Goal: Task Accomplishment & Management: Complete application form

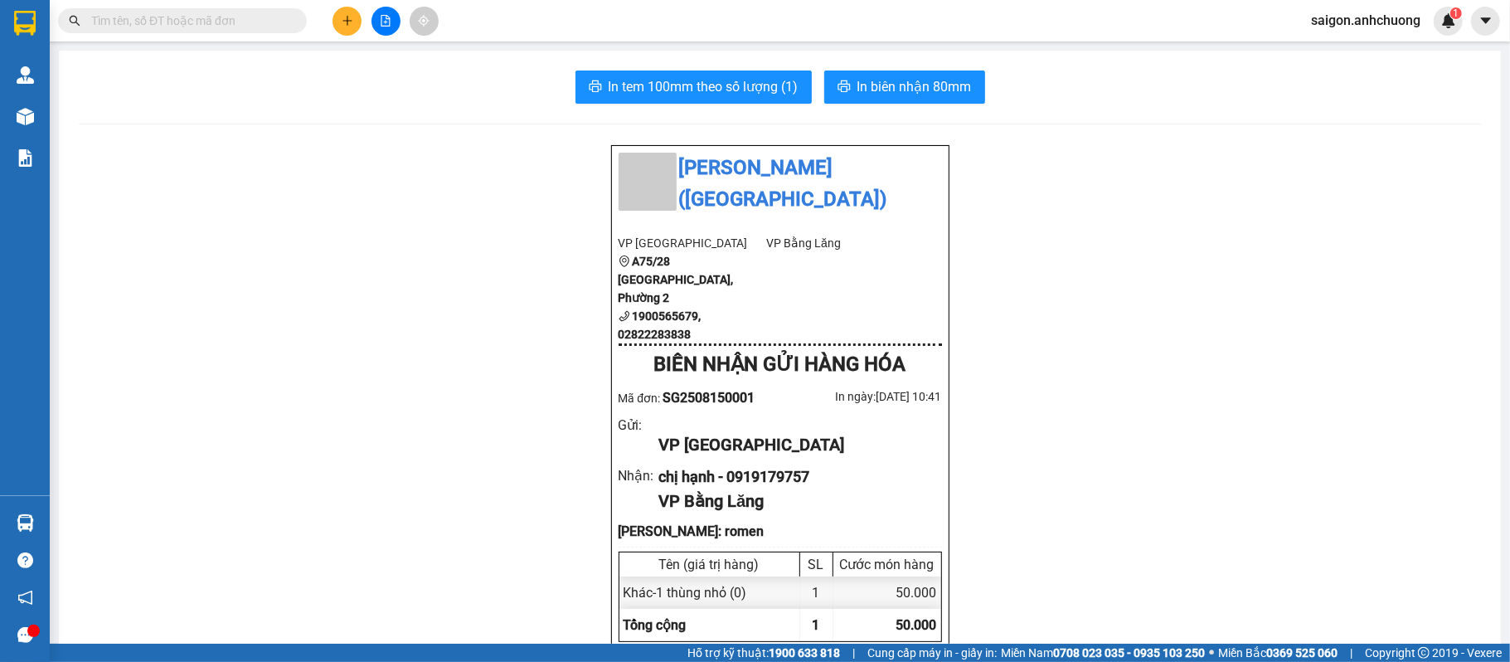
click at [355, 17] on button at bounding box center [347, 21] width 29 height 29
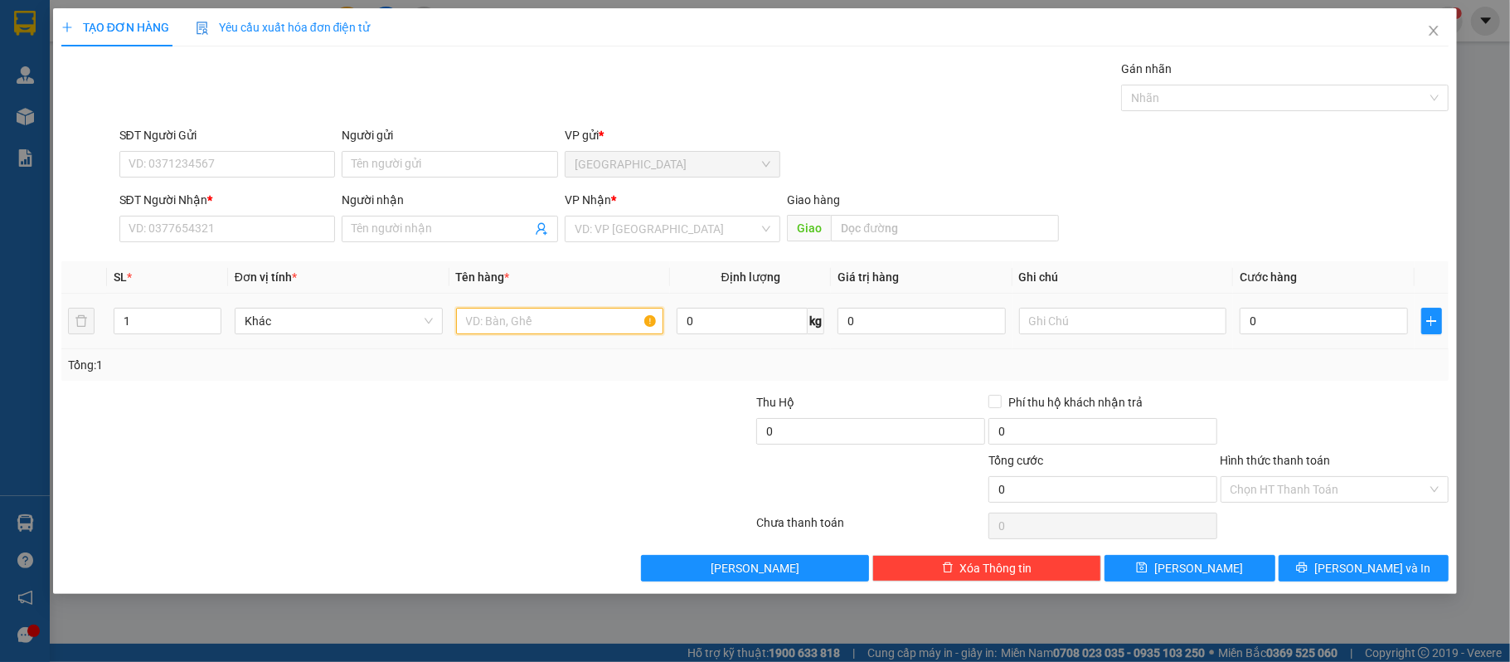
click at [483, 334] on input "text" at bounding box center [560, 321] width 208 height 27
type input "2 thùng"
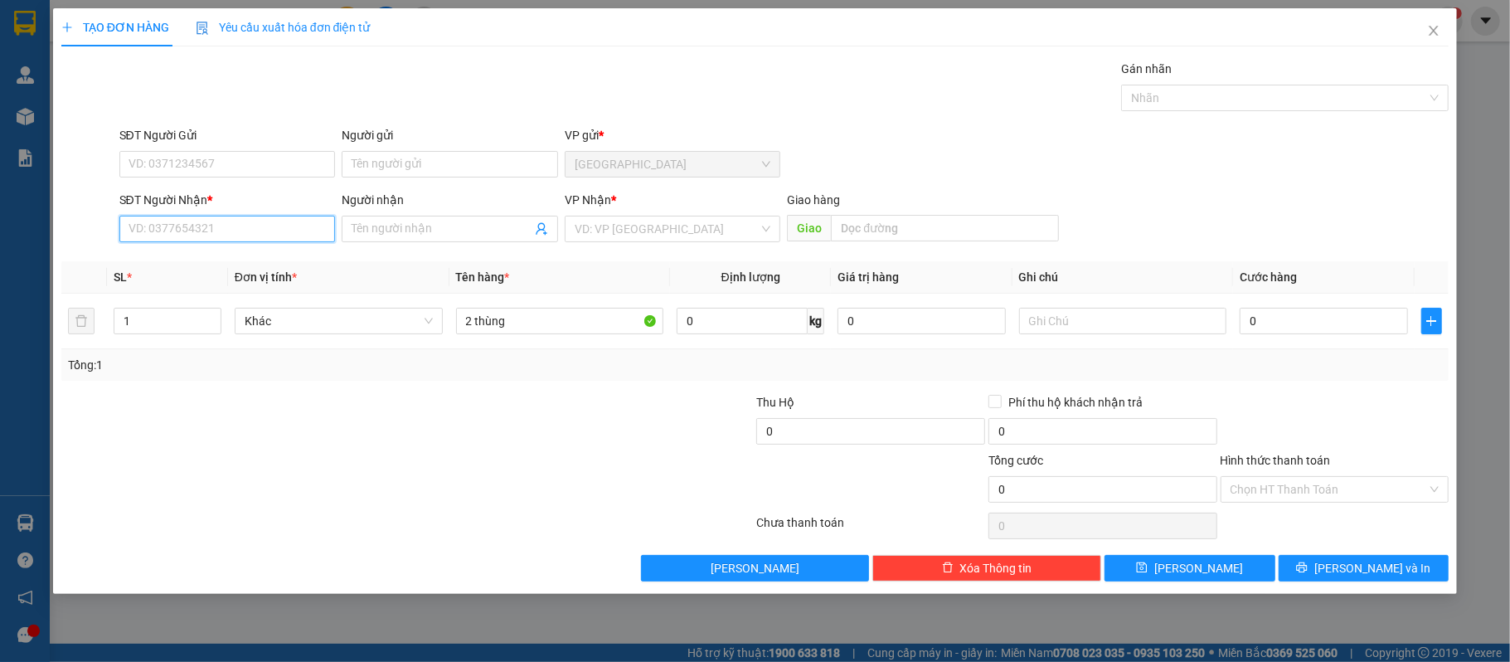
click at [262, 236] on input "SĐT Người Nhận *" at bounding box center [227, 229] width 216 height 27
type input "0974212213"
click at [227, 255] on div "0974212213 - thành nam" at bounding box center [227, 264] width 197 height 18
type input "thành nam"
type input "0974212213"
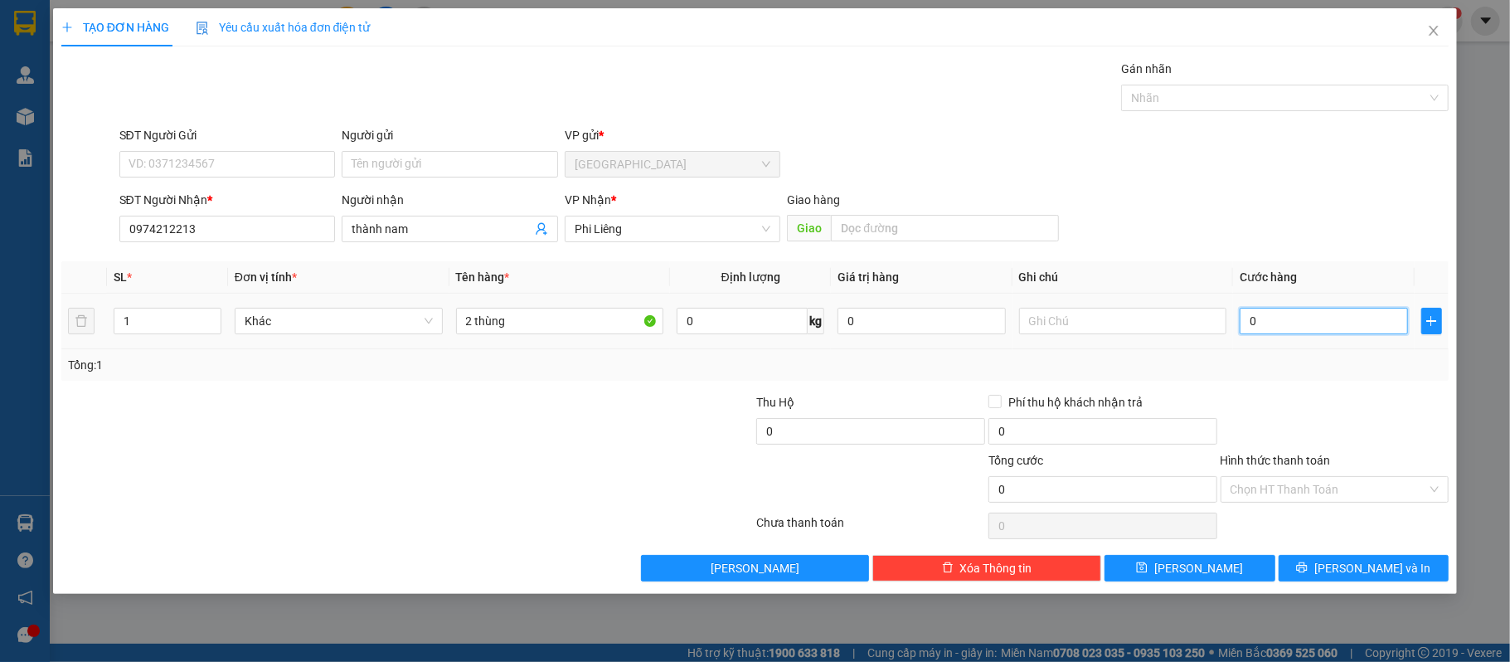
click at [1299, 320] on input "0" at bounding box center [1324, 321] width 168 height 27
type input "10"
type input "100"
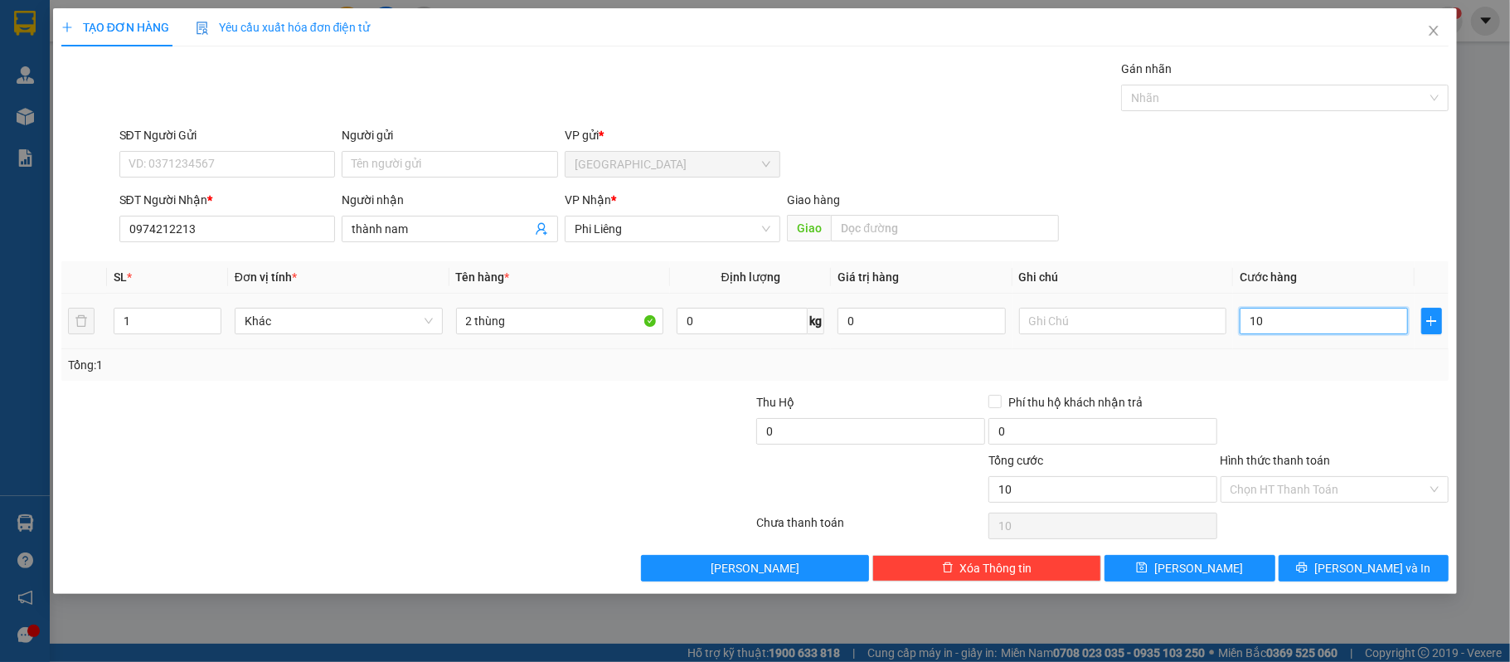
type input "100"
type input "1.000.000"
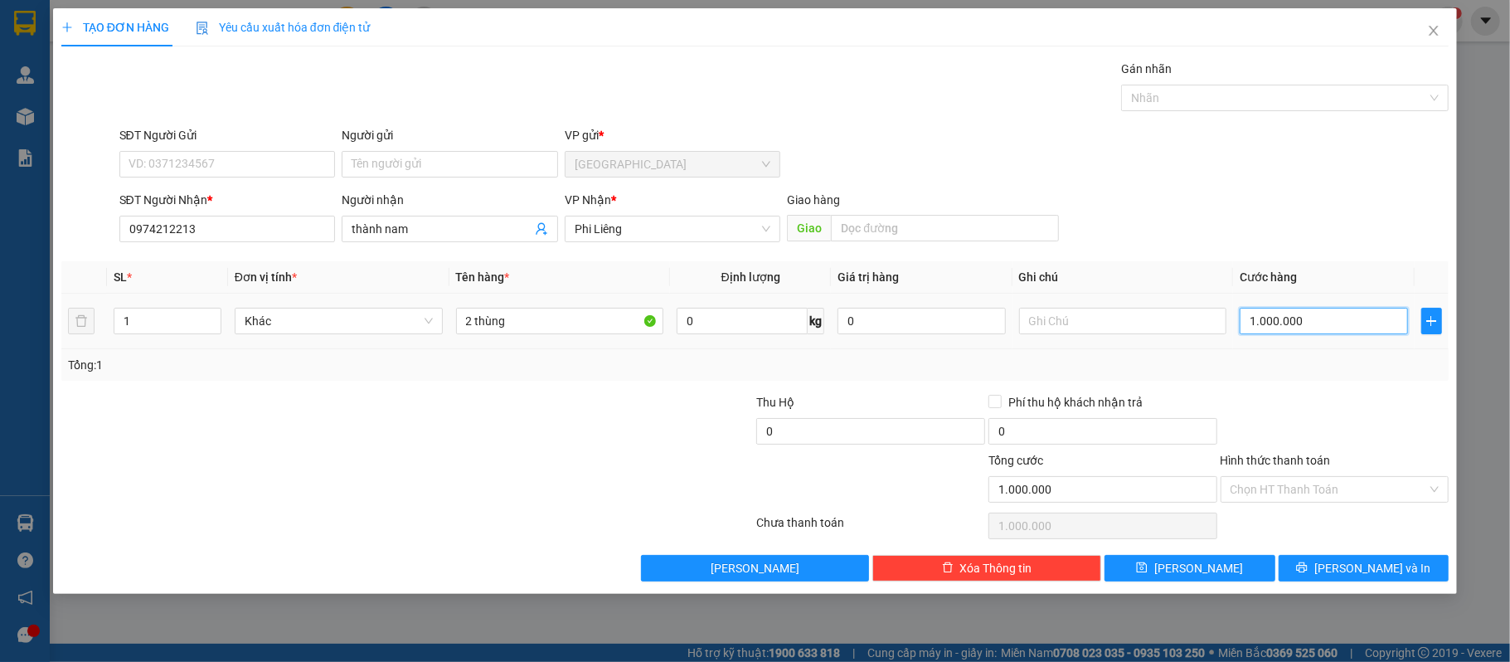
type input "100.000"
click at [209, 316] on icon "up" at bounding box center [212, 317] width 6 height 6
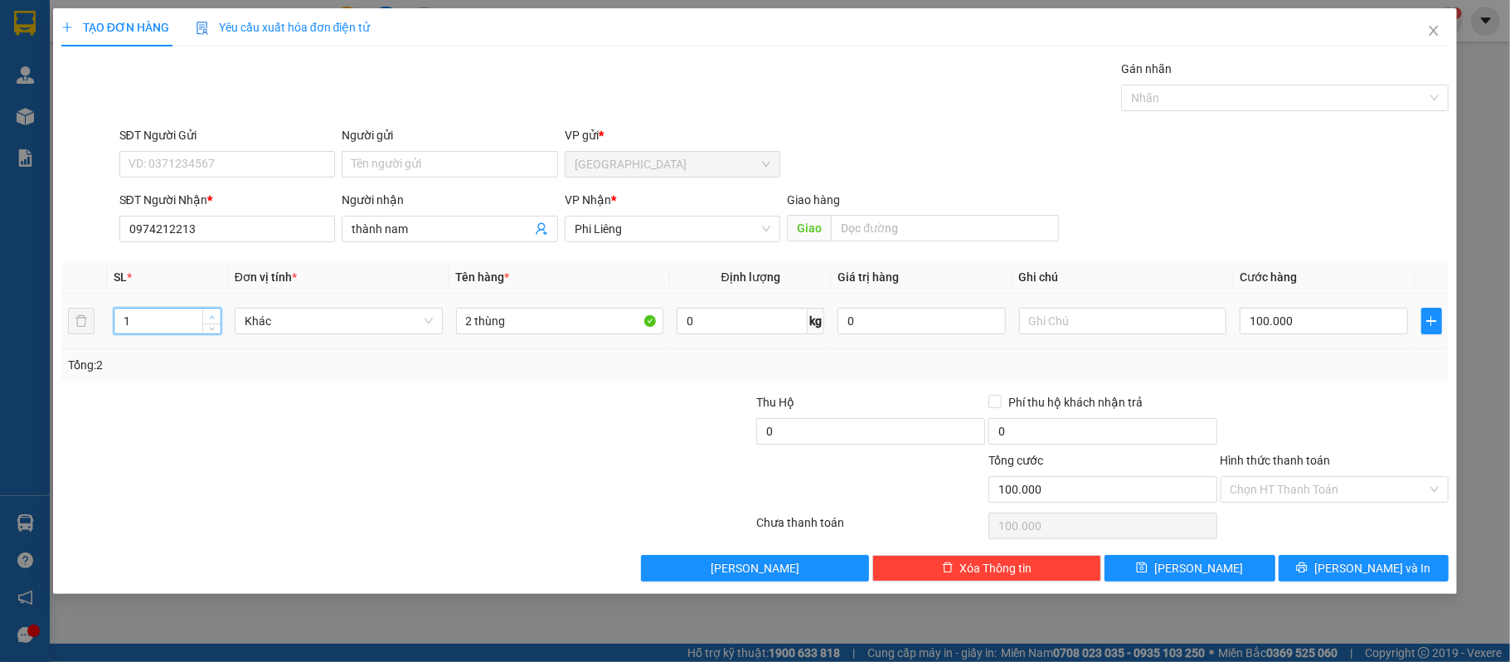
type input "2"
click at [216, 309] on span "Increase Value" at bounding box center [211, 316] width 18 height 15
click at [1272, 488] on input "Hình thức thanh toán" at bounding box center [1329, 489] width 197 height 25
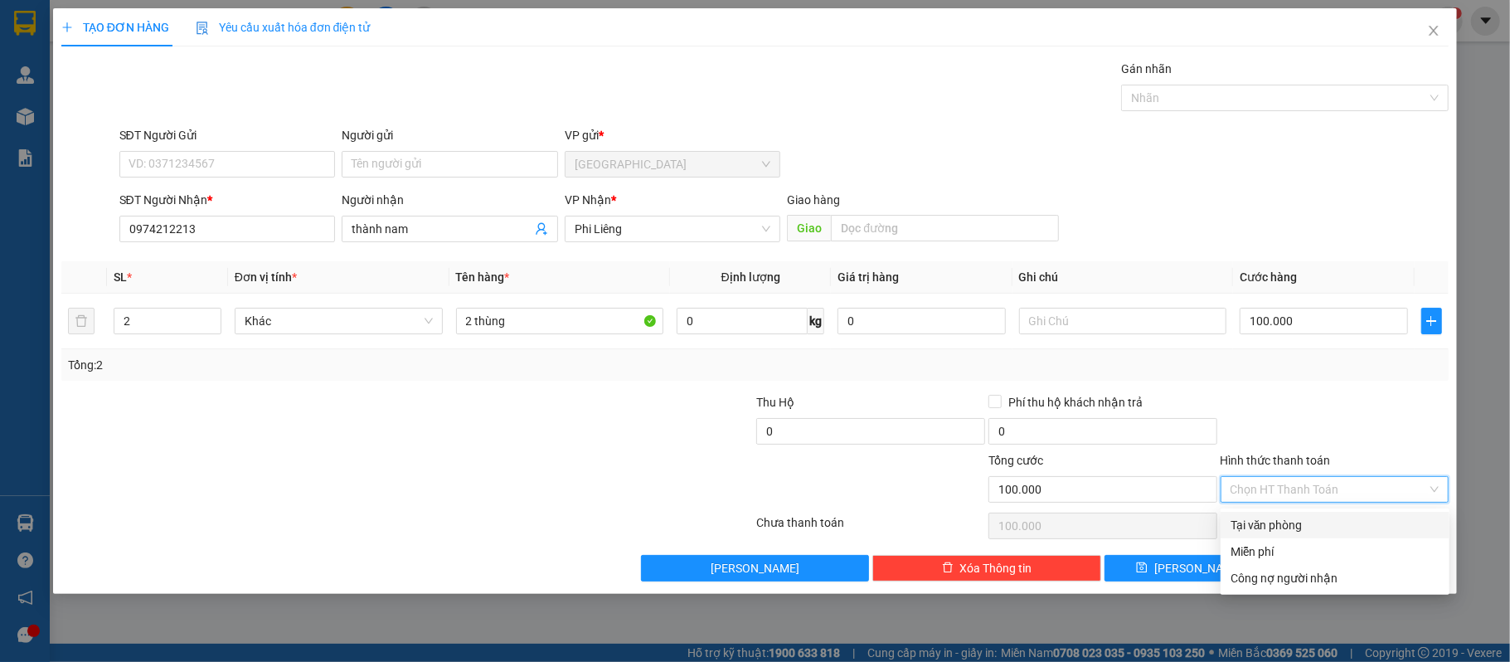
click at [1256, 516] on div "Tại văn phòng" at bounding box center [1335, 525] width 209 height 18
type input "0"
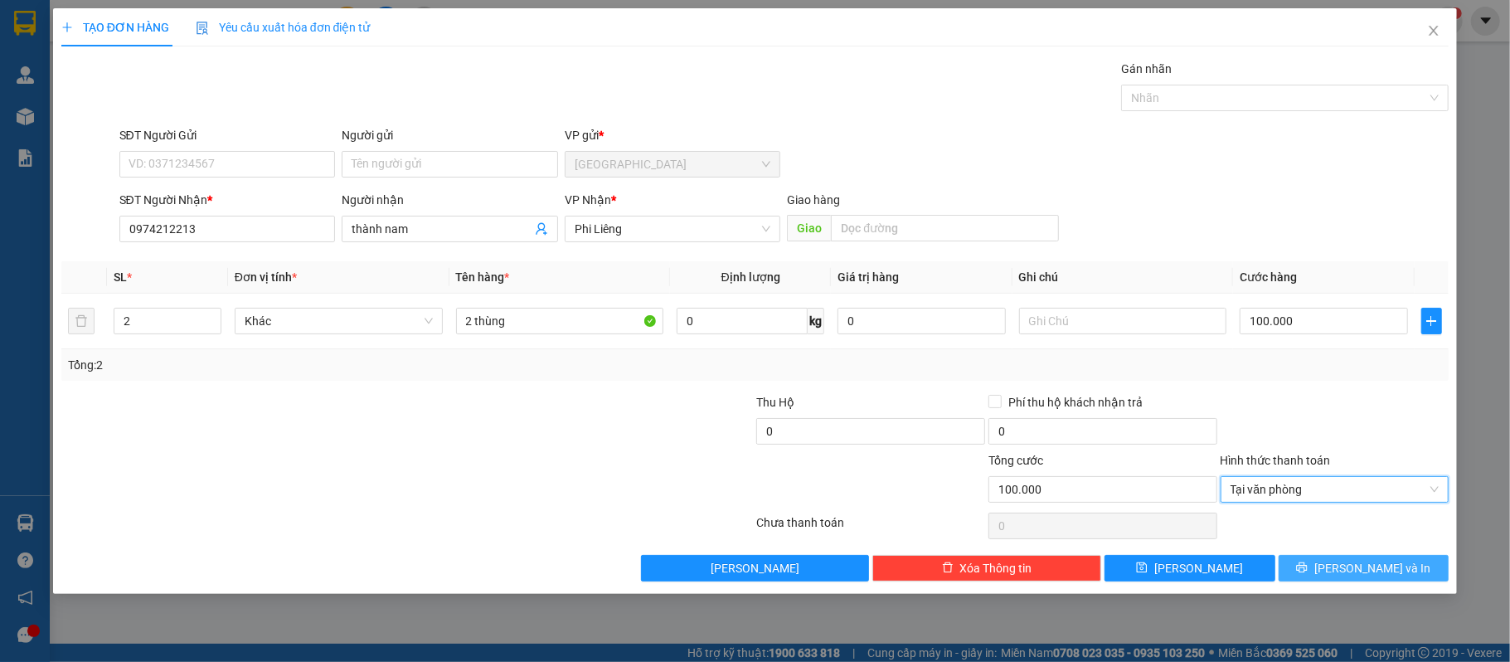
click at [1308, 571] on icon "printer" at bounding box center [1302, 567] width 12 height 12
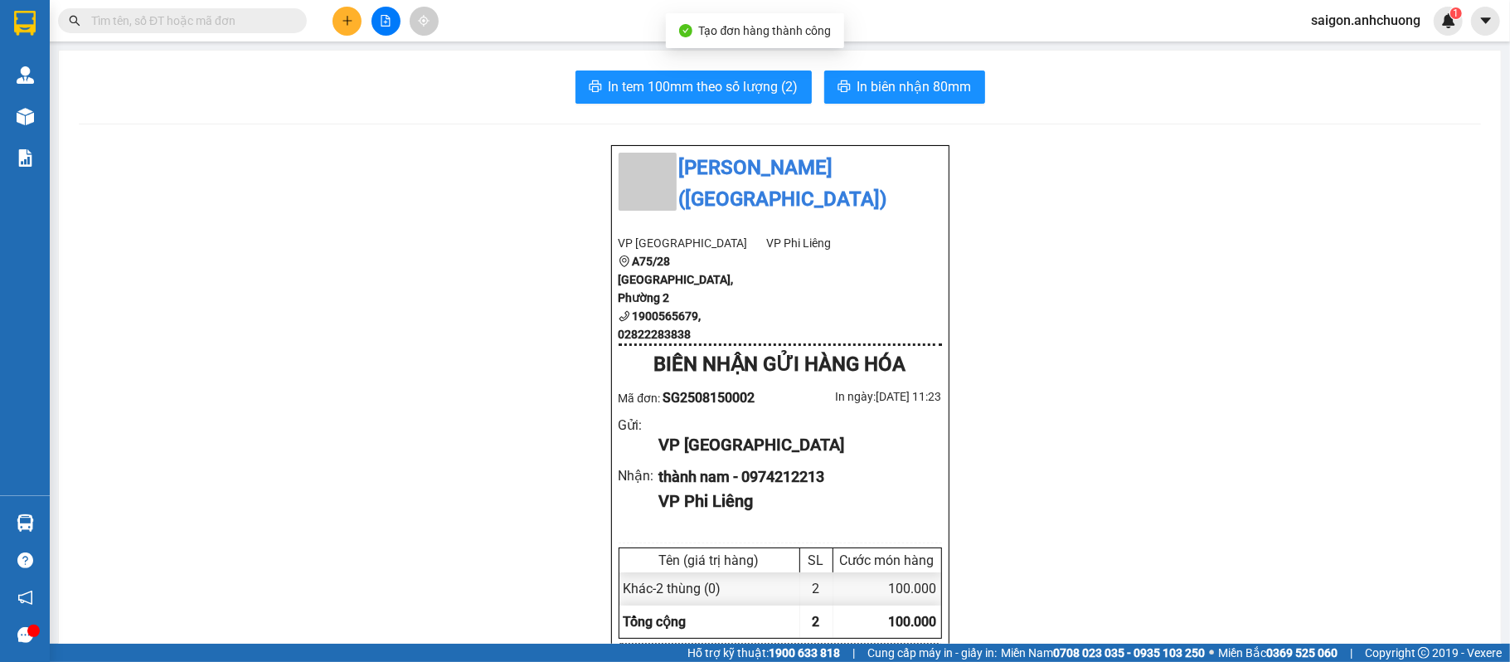
click at [605, 70] on button "In tem 100mm theo số lượng (2)" at bounding box center [694, 86] width 236 height 33
click at [645, 84] on span "In tem 100mm theo số lượng (2)" at bounding box center [704, 86] width 190 height 21
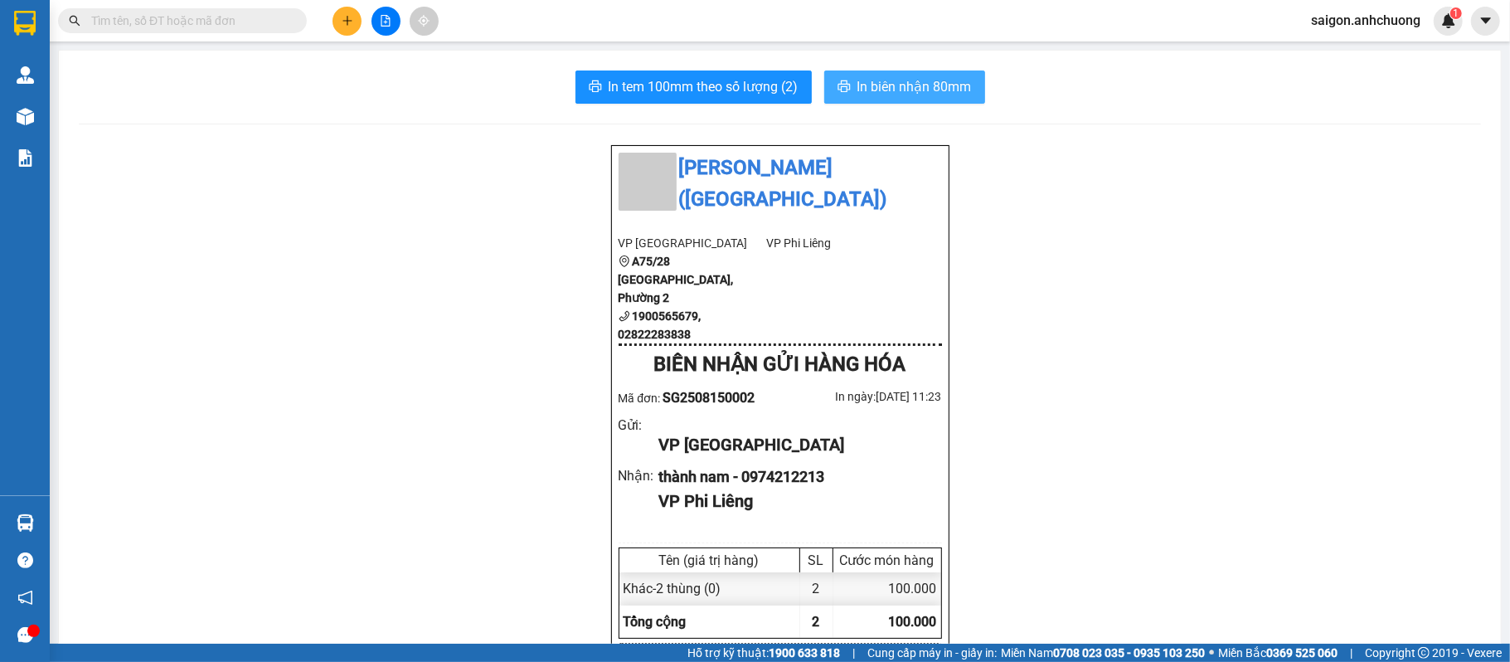
click at [904, 80] on span "In biên nhận 80mm" at bounding box center [915, 86] width 114 height 21
